Goal: Entertainment & Leisure: Consume media (video, audio)

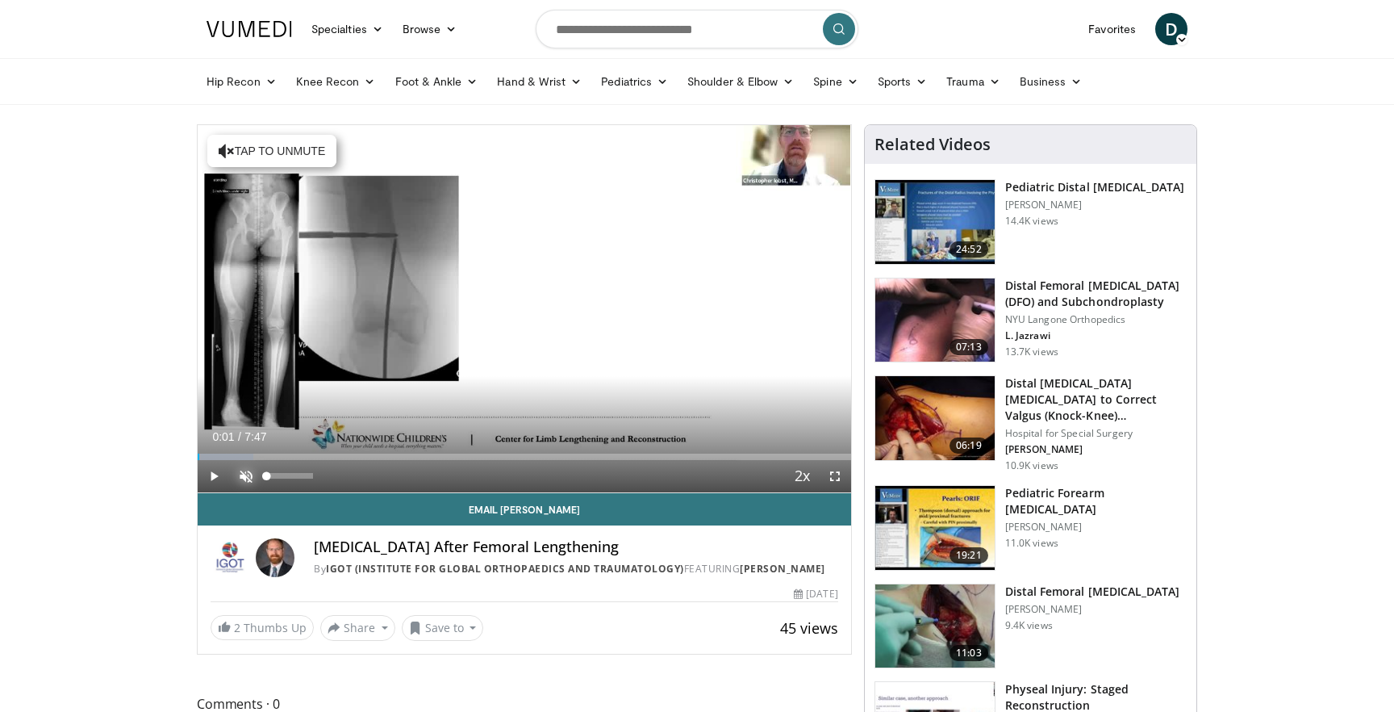
click at [253, 475] on span "Video Player" at bounding box center [246, 476] width 32 height 32
click at [216, 475] on span "Video Player" at bounding box center [214, 476] width 32 height 32
click at [832, 476] on span "Video Player" at bounding box center [835, 476] width 32 height 32
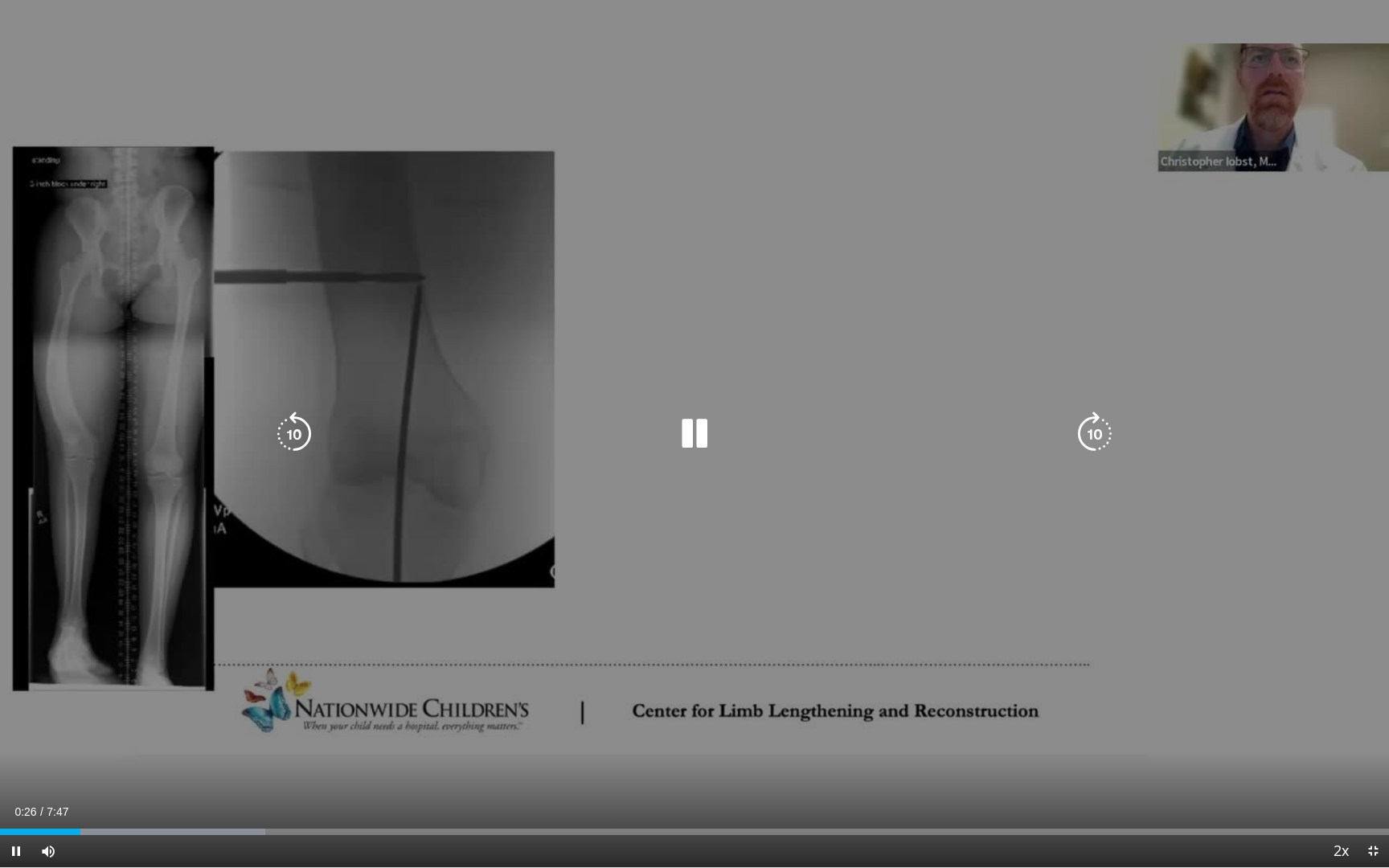
click at [1064, 252] on div "10 seconds Tap to unmute" at bounding box center [694, 434] width 1389 height 868
click at [1106, 216] on div "10 seconds Tap to unmute" at bounding box center [694, 434] width 1389 height 868
click at [1022, 139] on div "10 seconds Tap to unmute" at bounding box center [694, 434] width 1389 height 868
click at [690, 431] on icon "Video Player" at bounding box center [694, 434] width 45 height 45
